Goal: Use online tool/utility: Utilize a website feature to perform a specific function

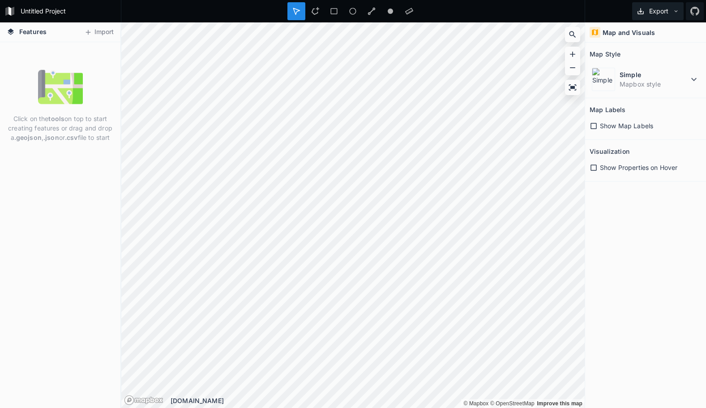
click at [670, 14] on button "Export" at bounding box center [658, 11] width 52 height 18
click at [300, 9] on icon at bounding box center [296, 11] width 8 height 8
click at [99, 31] on button "Import" at bounding box center [99, 32] width 39 height 14
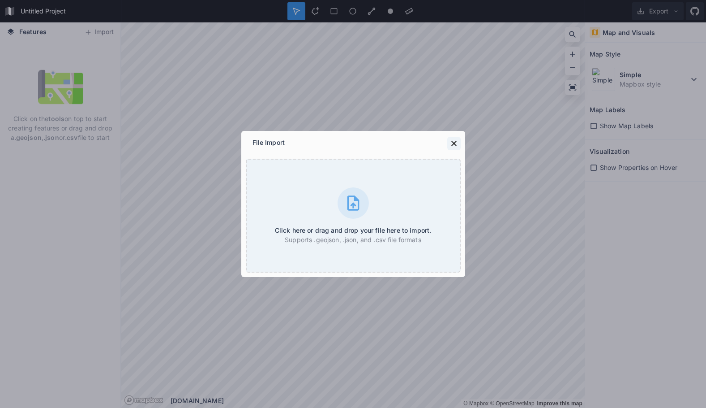
click at [455, 143] on icon at bounding box center [454, 143] width 9 height 9
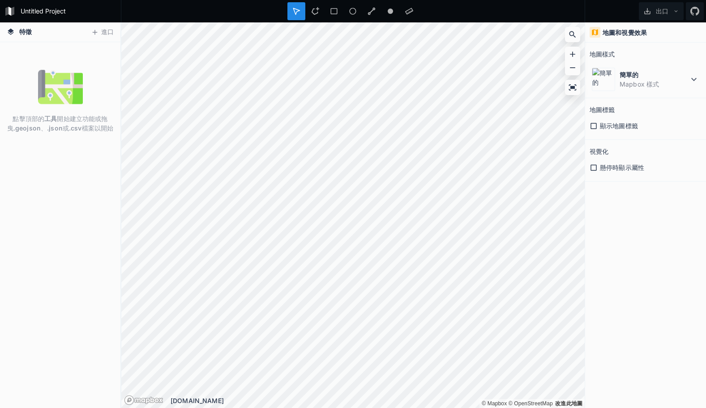
click at [58, 181] on div "點擊頂部的 工具 開始建立功能或拖曳 .geojson 、 .json 或 .csv 檔案以開始" at bounding box center [60, 224] width 120 height 365
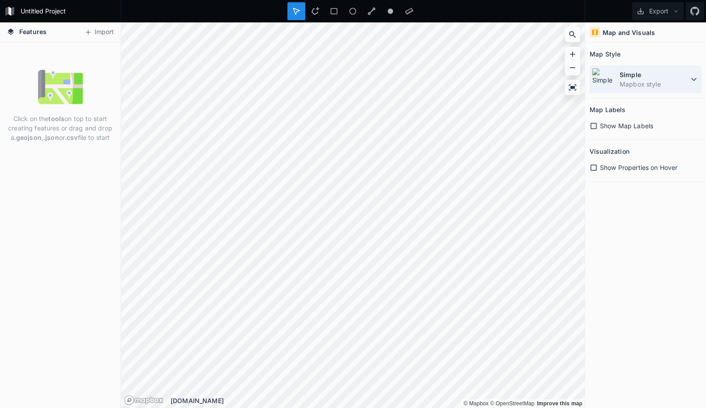
click at [663, 80] on dd "Mapbox style" at bounding box center [654, 83] width 69 height 9
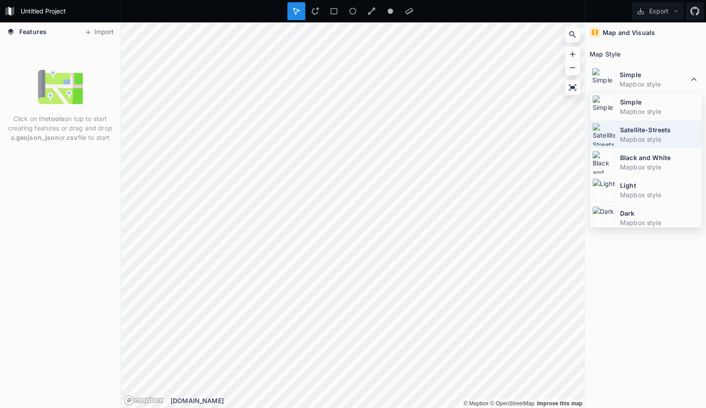
click at [649, 137] on dd "Mapbox style" at bounding box center [660, 138] width 80 height 9
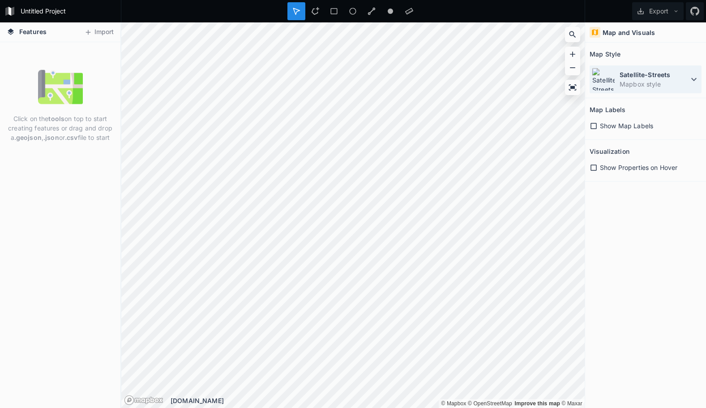
click at [636, 81] on dd "Mapbox style" at bounding box center [654, 83] width 69 height 9
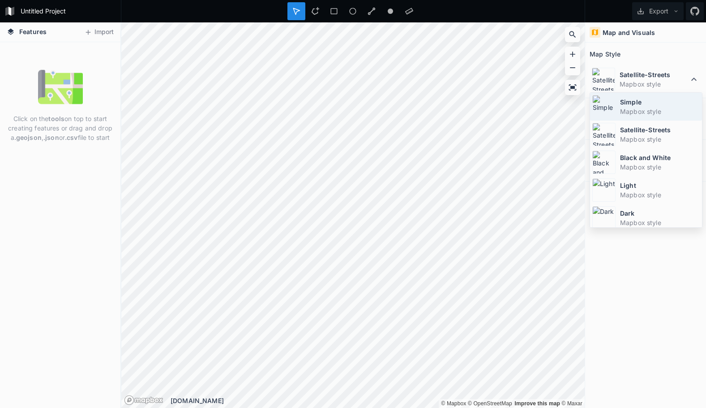
click at [636, 106] on dt "Simple" at bounding box center [660, 101] width 80 height 9
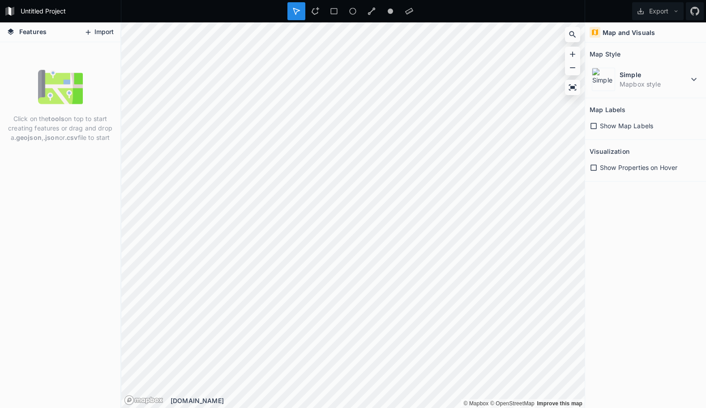
click at [103, 30] on button "Import" at bounding box center [99, 32] width 39 height 14
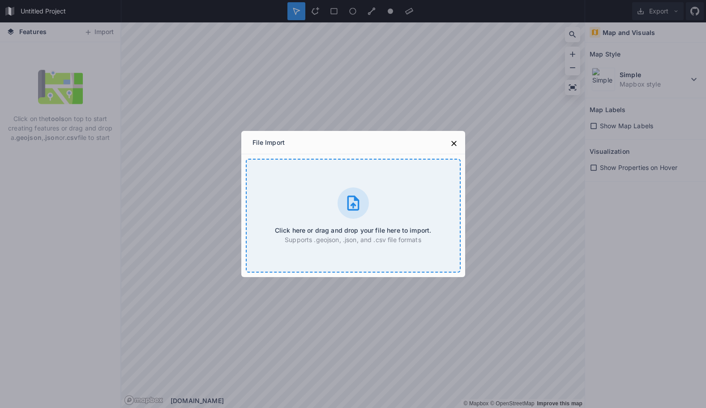
click at [361, 205] on icon at bounding box center [353, 203] width 18 height 18
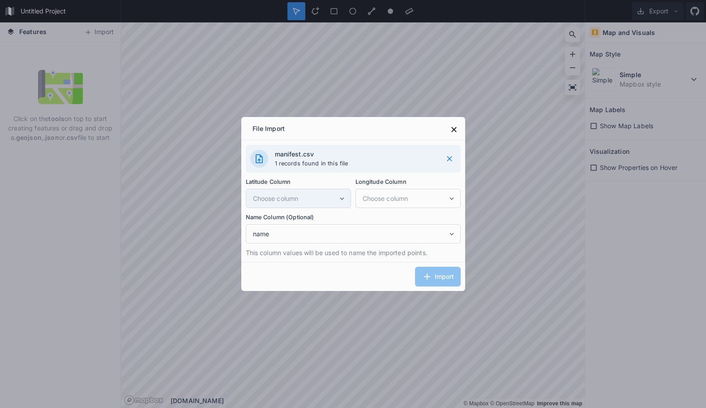
click at [316, 193] on div "Choose column" at bounding box center [298, 198] width 105 height 19
click at [303, 188] on div "Latitude Column Choose column" at bounding box center [298, 192] width 105 height 31
click at [411, 199] on span "Choose column" at bounding box center [405, 197] width 85 height 9
click at [424, 273] on div "Import" at bounding box center [353, 276] width 224 height 29
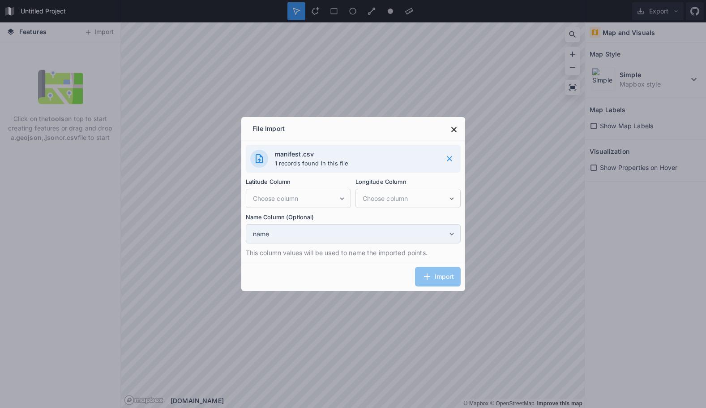
click at [292, 233] on span "name" at bounding box center [350, 233] width 195 height 9
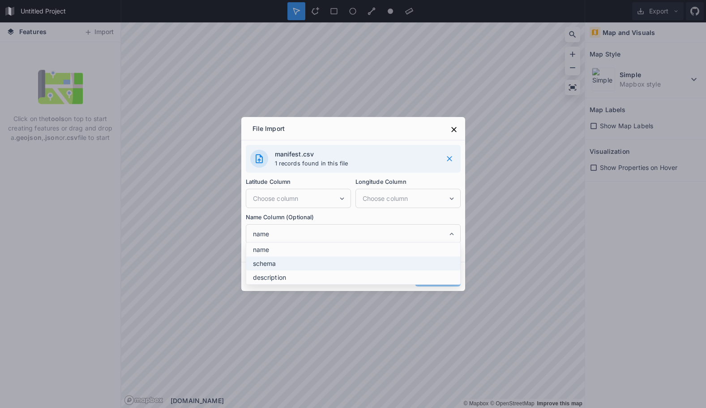
click at [287, 258] on div "schema" at bounding box center [353, 263] width 214 height 14
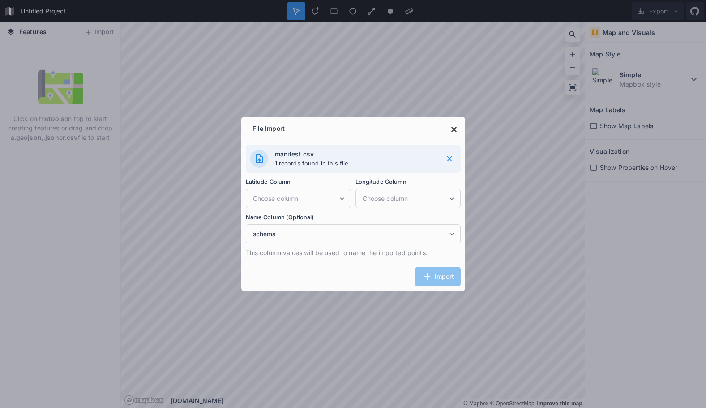
click at [449, 159] on icon at bounding box center [449, 158] width 5 height 5
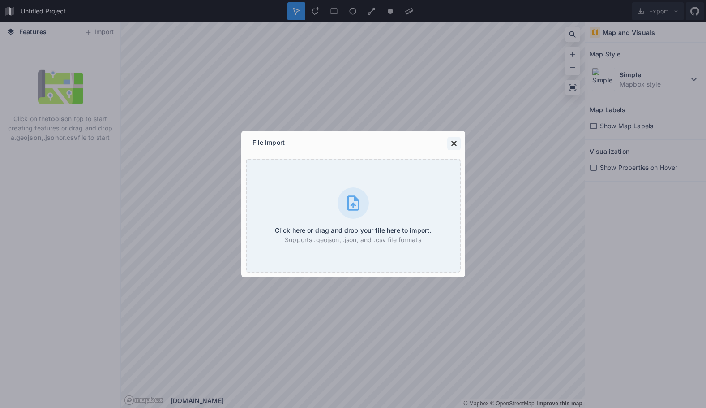
click at [453, 142] on icon at bounding box center [454, 143] width 9 height 9
